Goal: Navigation & Orientation: Find specific page/section

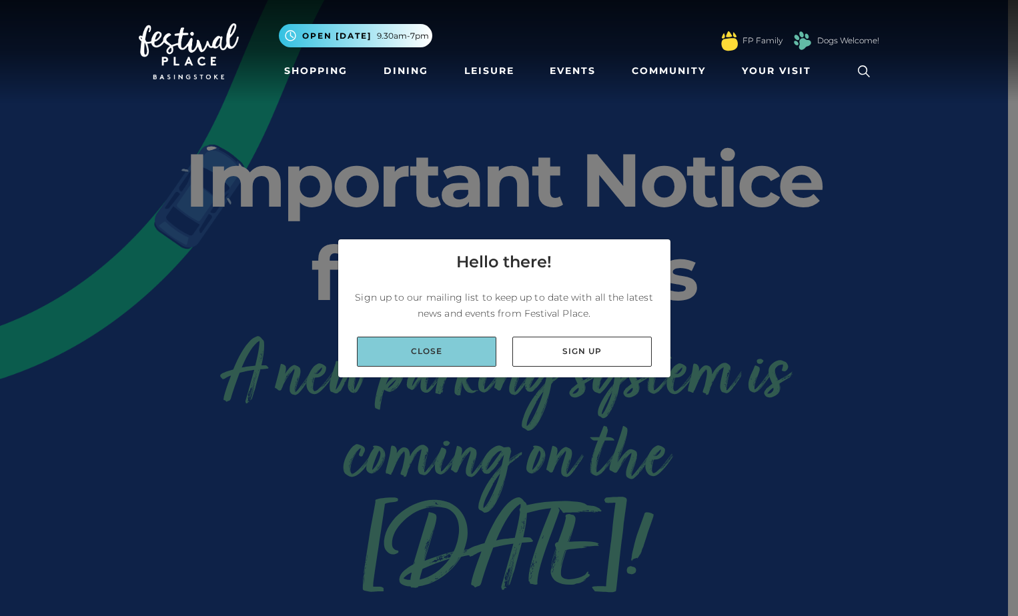
click at [455, 347] on link "Close" at bounding box center [426, 352] width 139 height 30
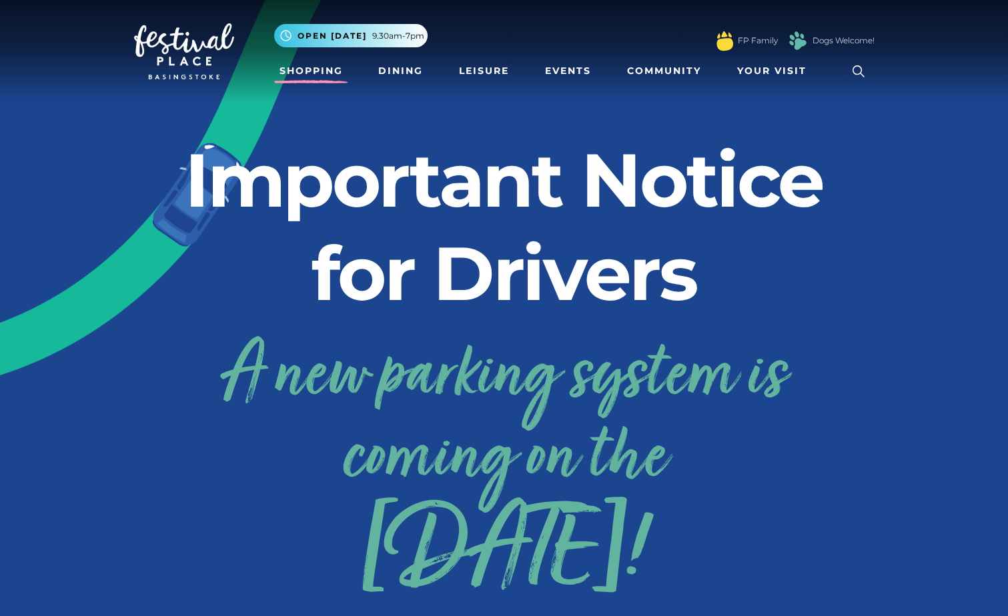
click at [313, 70] on link "Shopping" at bounding box center [311, 71] width 74 height 25
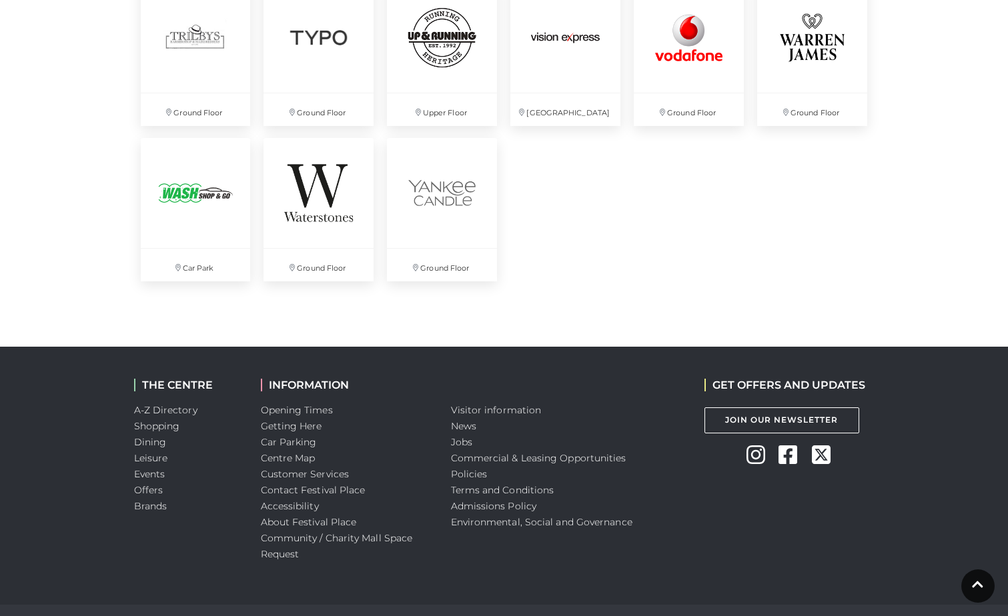
scroll to position [3691, 0]
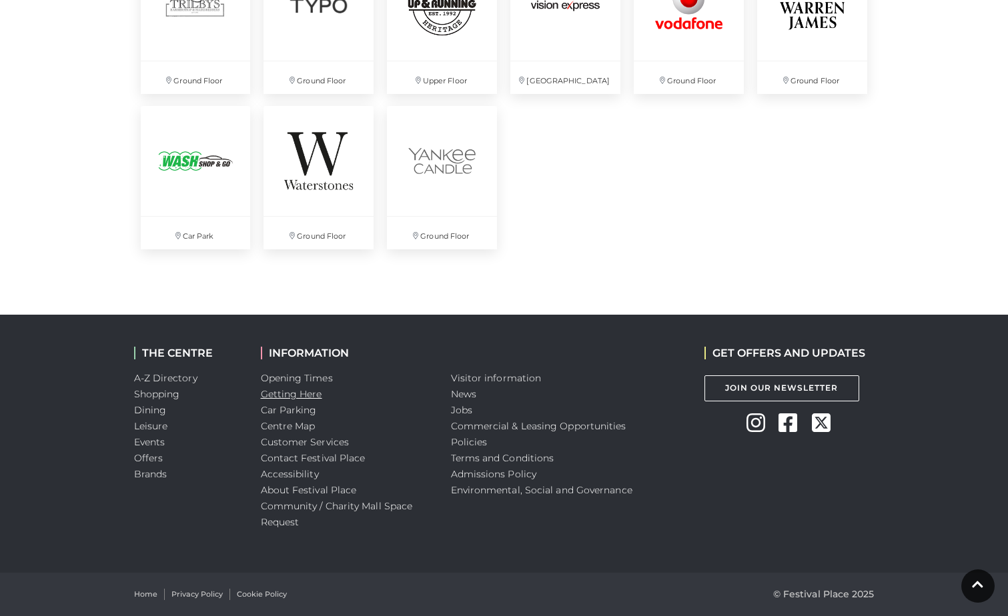
click at [293, 395] on link "Getting Here" at bounding box center [291, 394] width 61 height 12
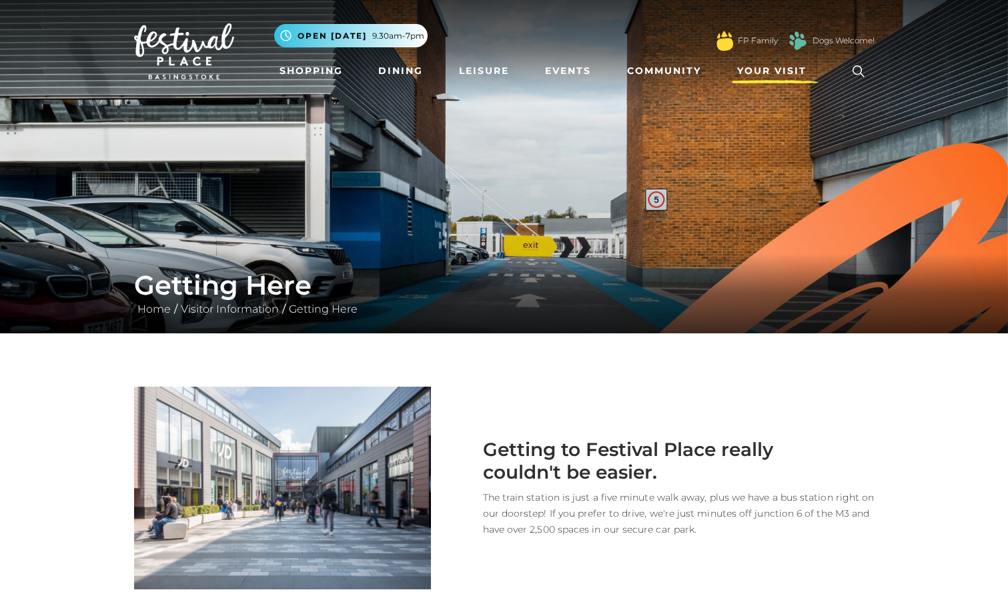
click at [754, 65] on span "Your Visit" at bounding box center [771, 71] width 69 height 14
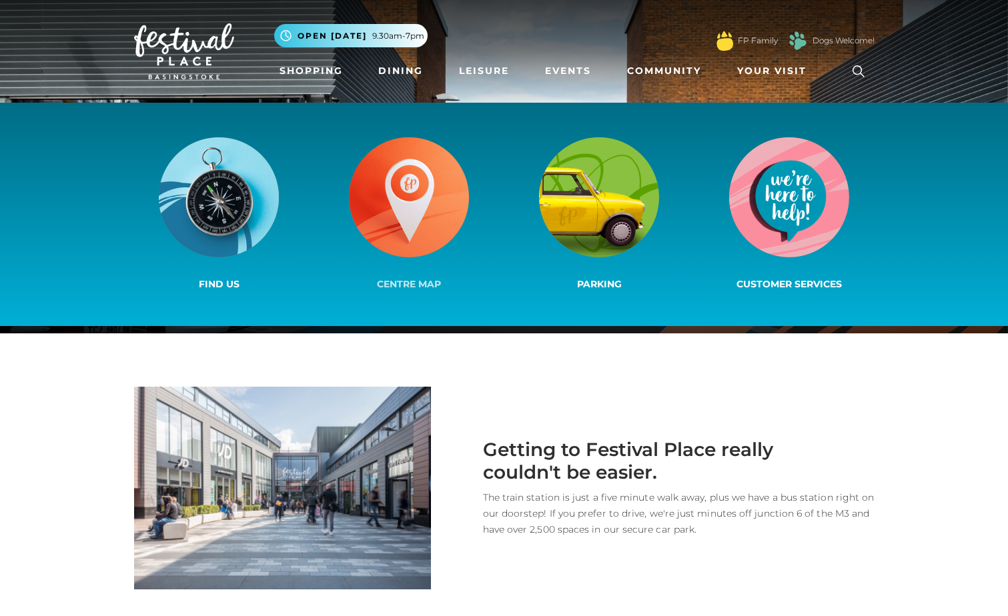
click at [377, 281] on span "Centre Map" at bounding box center [409, 284] width 64 height 12
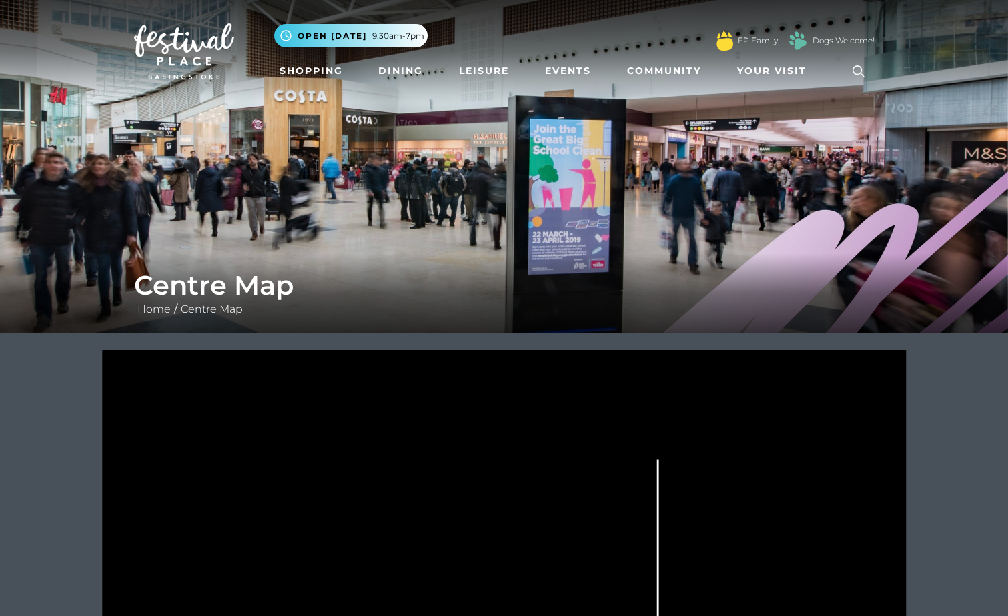
click at [172, 51] on img at bounding box center [184, 51] width 100 height 56
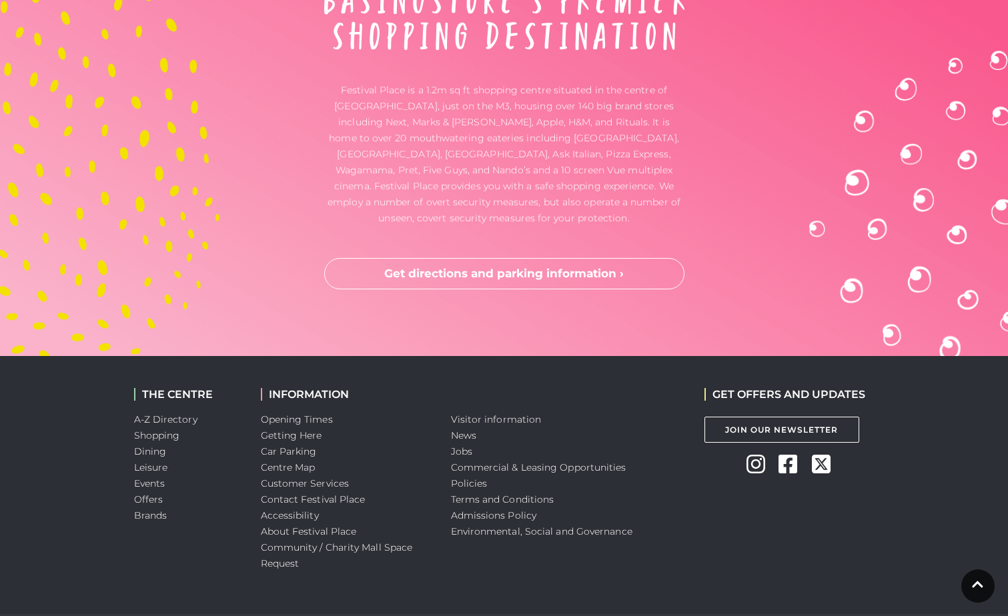
scroll to position [3488, 0]
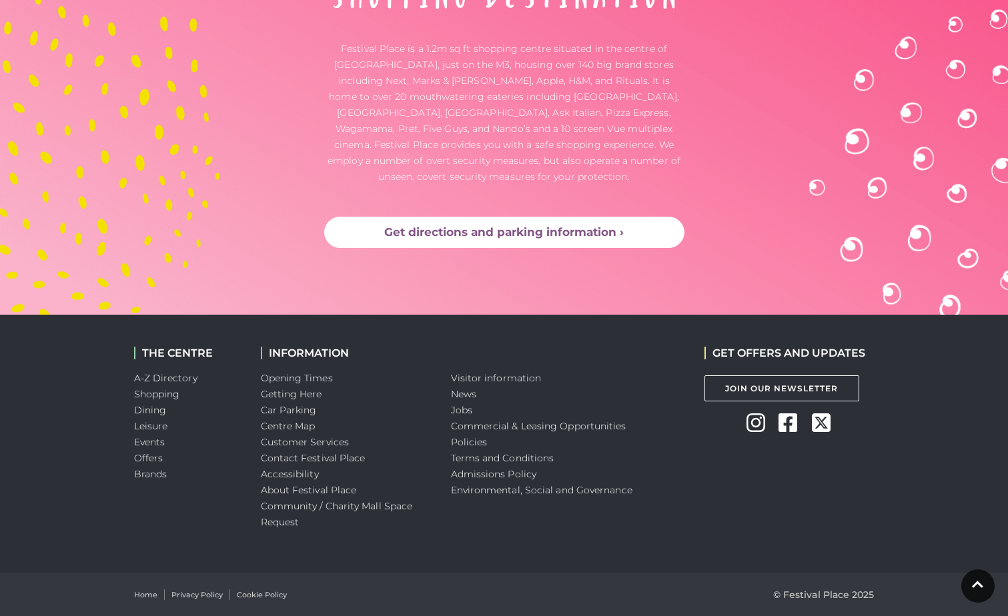
click at [510, 232] on link "Get directions and parking information ›" at bounding box center [504, 233] width 360 height 32
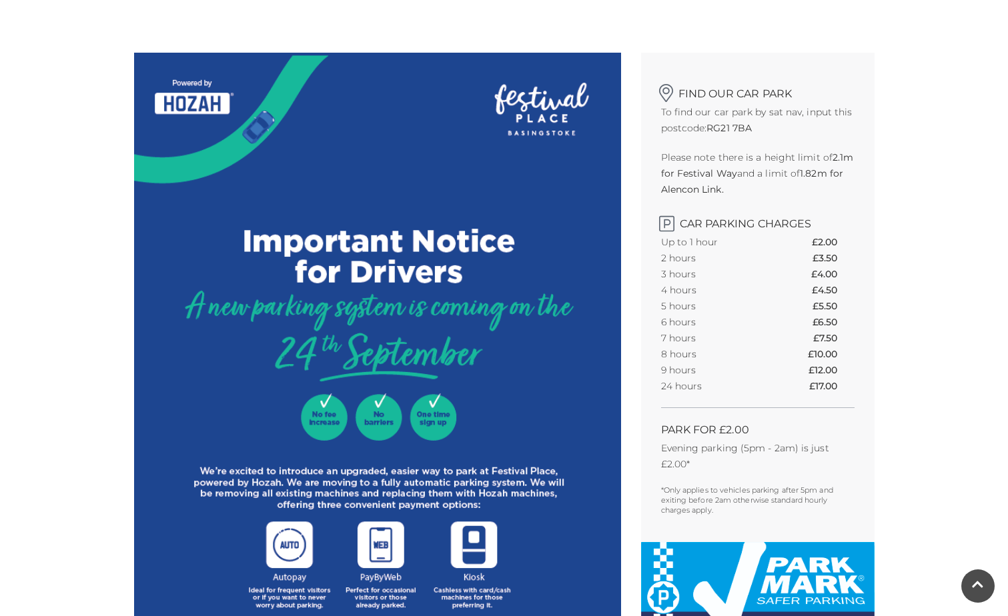
scroll to position [311, 0]
